Goal: Transaction & Acquisition: Purchase product/service

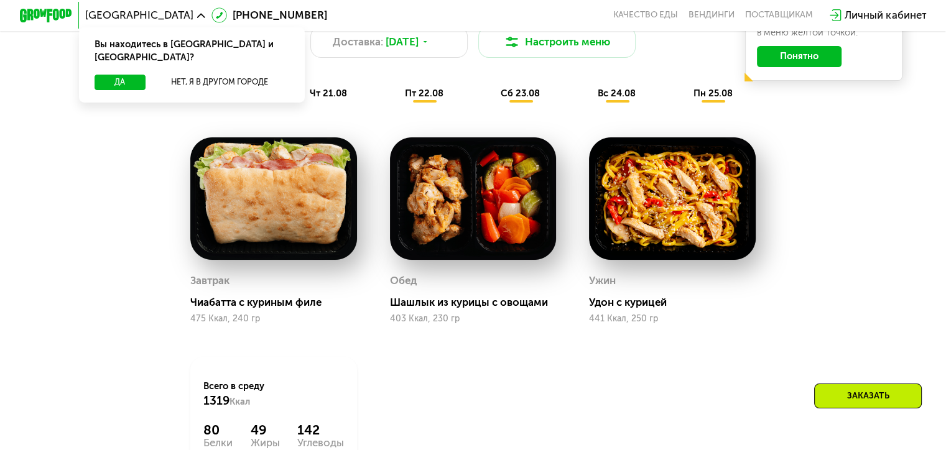
scroll to position [684, 0]
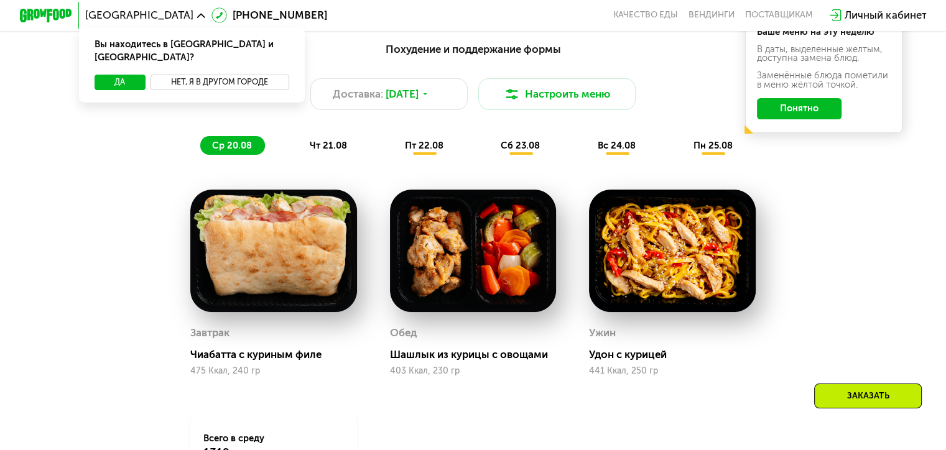
click at [207, 75] on button "Нет, я в другом городе" at bounding box center [219, 83] width 139 height 16
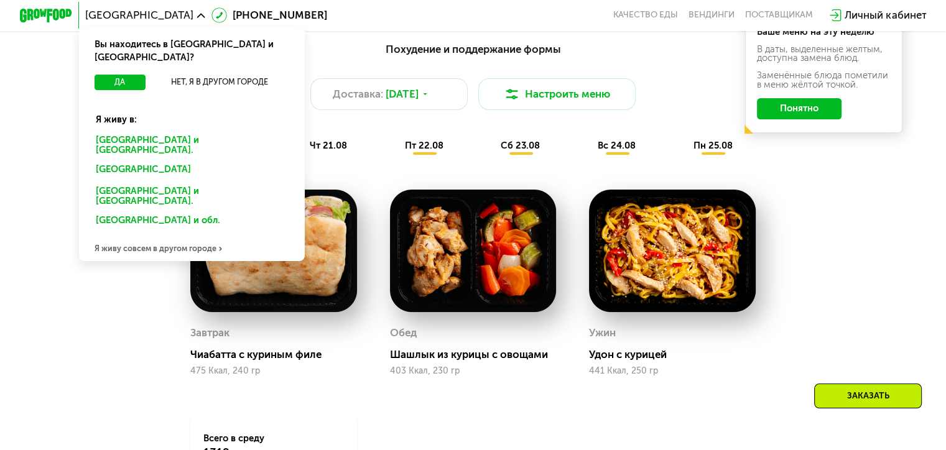
click at [162, 160] on div "Санкт-Петербурге и обл." at bounding box center [188, 170] width 205 height 21
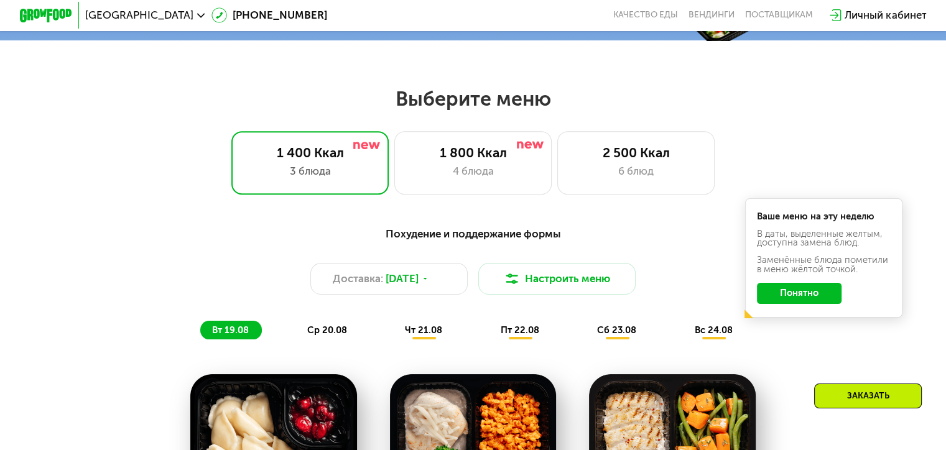
scroll to position [497, 0]
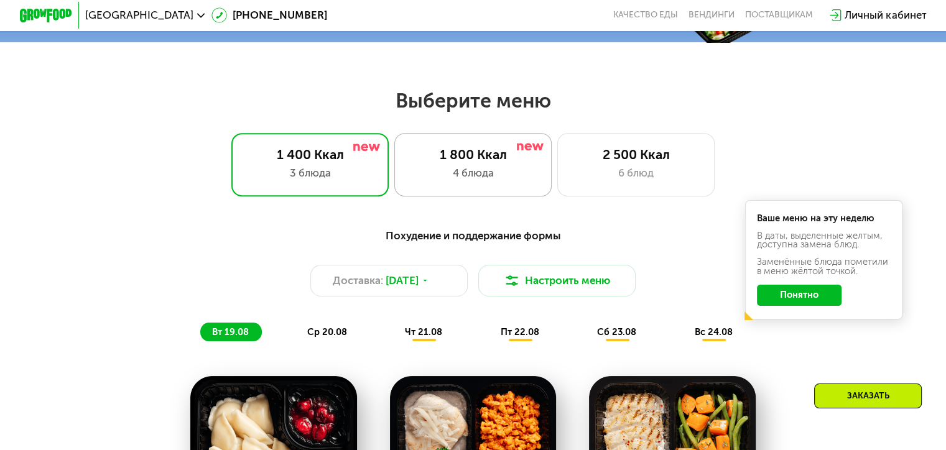
click at [448, 162] on div "1 800 Ккал" at bounding box center [473, 155] width 130 height 16
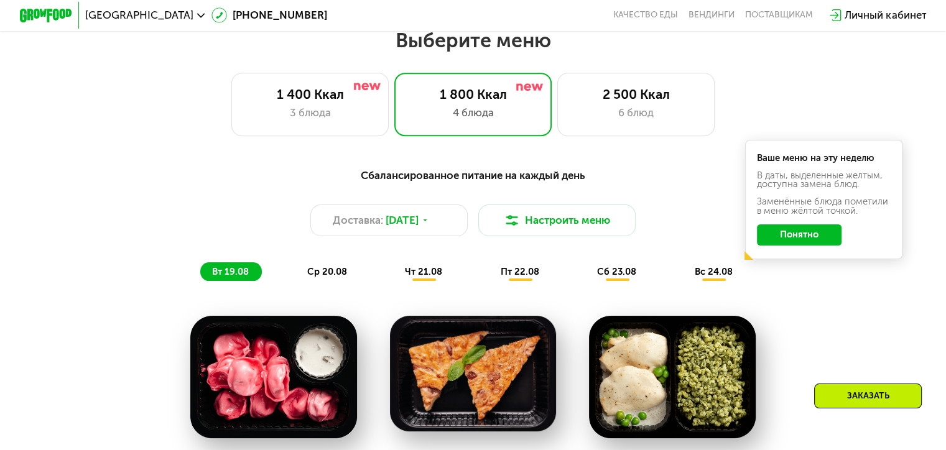
scroll to position [560, 0]
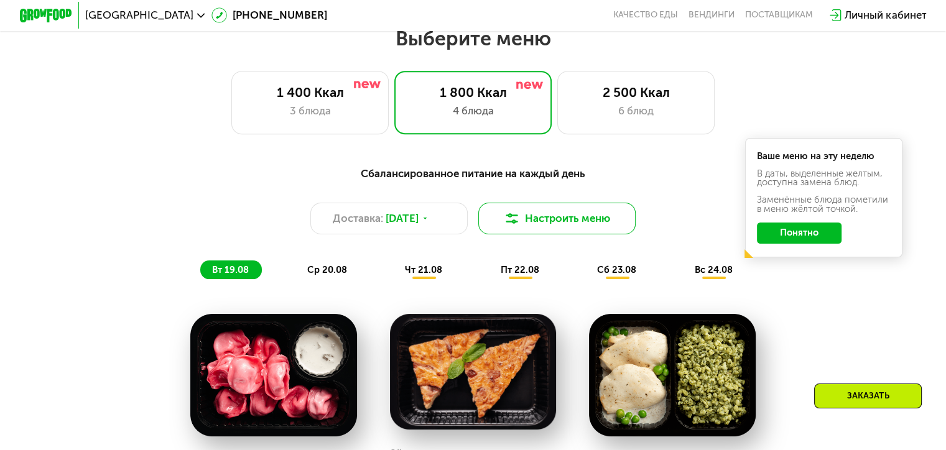
click at [538, 226] on button "Настроить меню" at bounding box center [557, 219] width 158 height 32
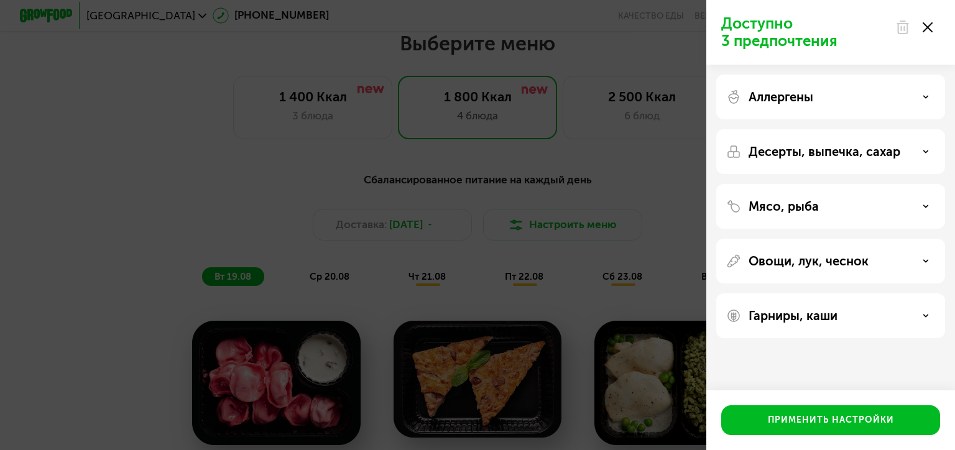
click at [626, 189] on div "Доступно 3 предпочтения Аллергены Десерты, выпечка, сахар Мясо, рыба Овощи, лук…" at bounding box center [477, 225] width 955 height 450
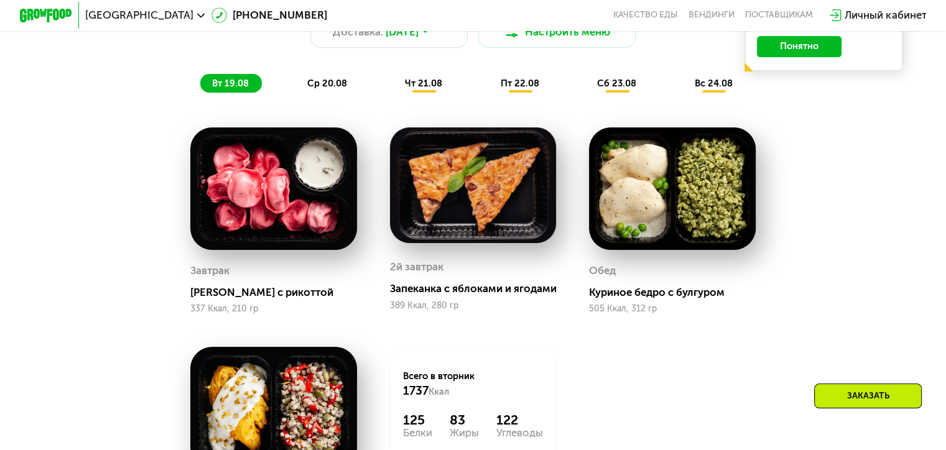
scroll to position [497, 0]
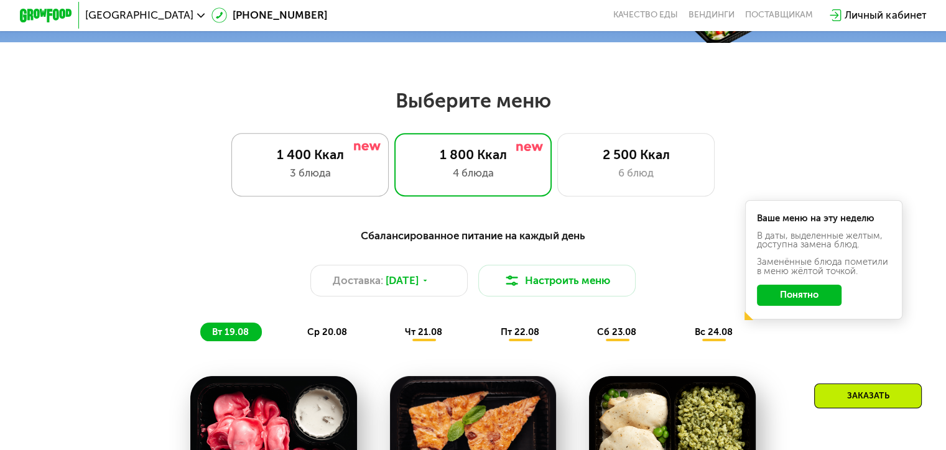
click at [373, 174] on div "3 блюда" at bounding box center [310, 173] width 130 height 16
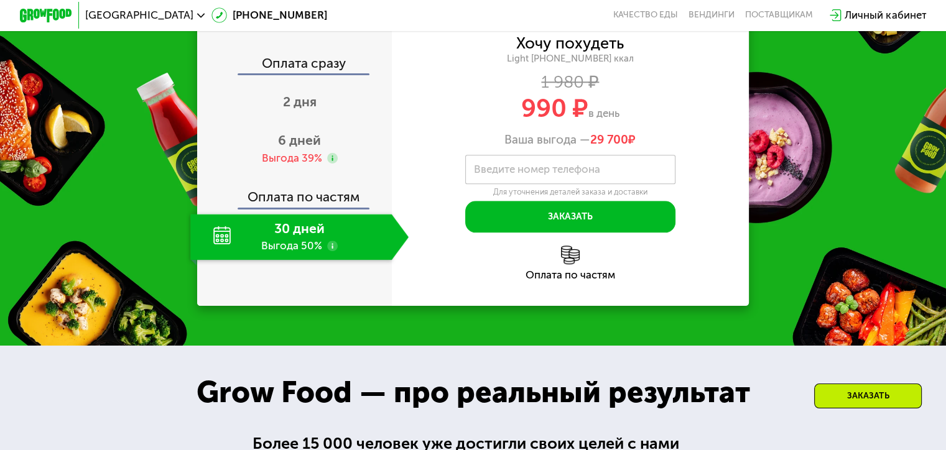
scroll to position [1306, 0]
